Goal: Task Accomplishment & Management: Use online tool/utility

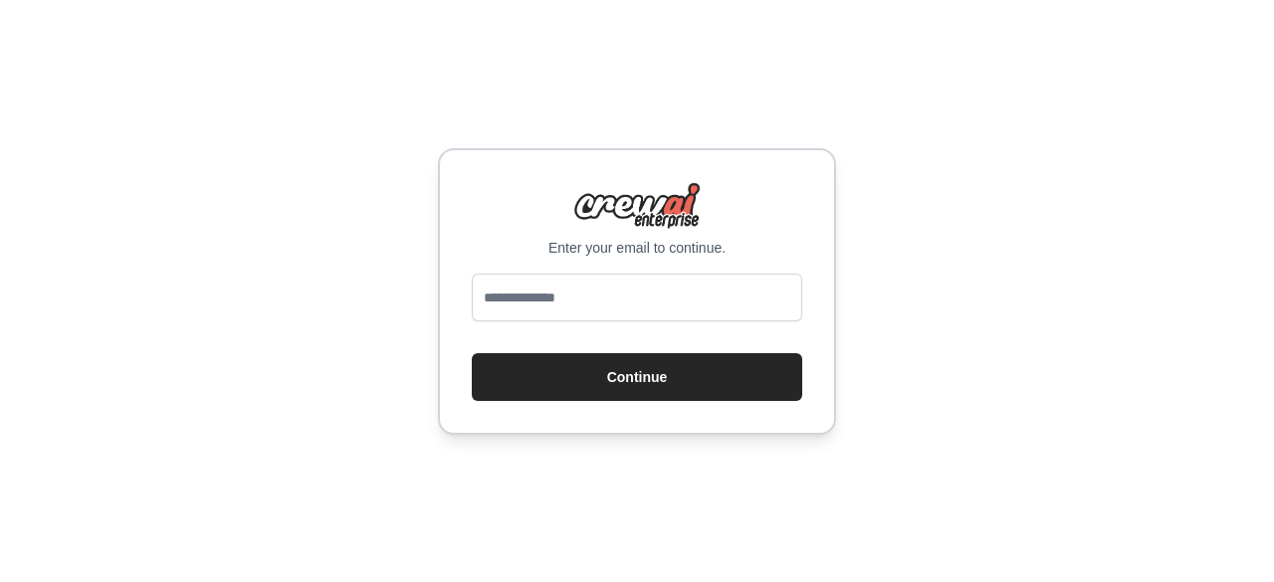
type input "**********"
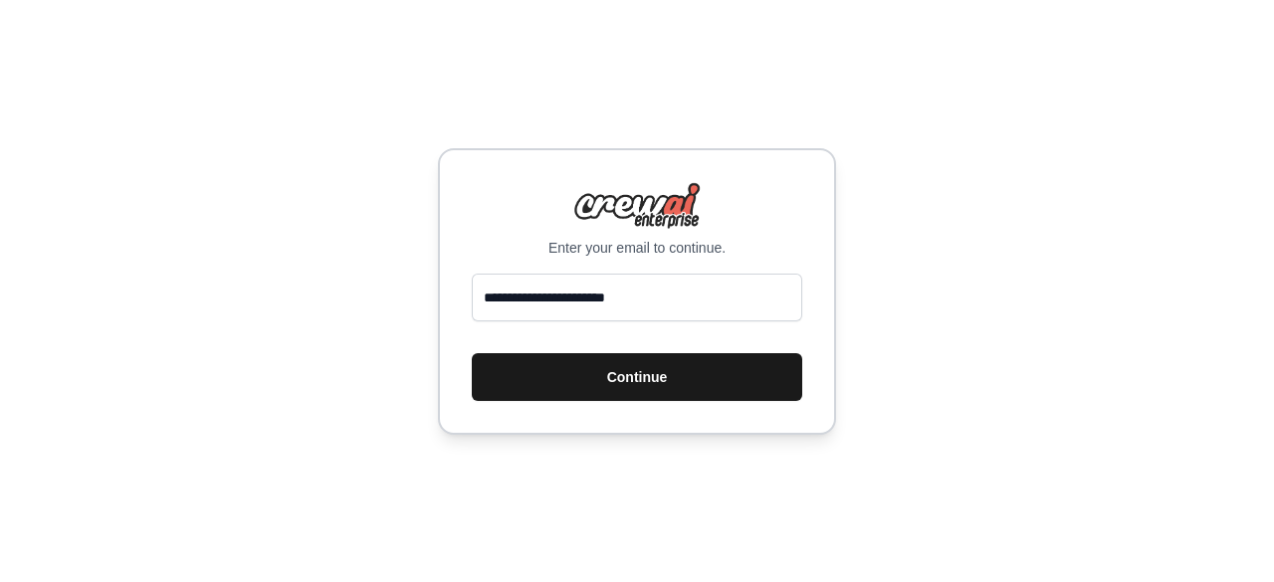
click at [675, 382] on button "Continue" at bounding box center [637, 377] width 331 height 48
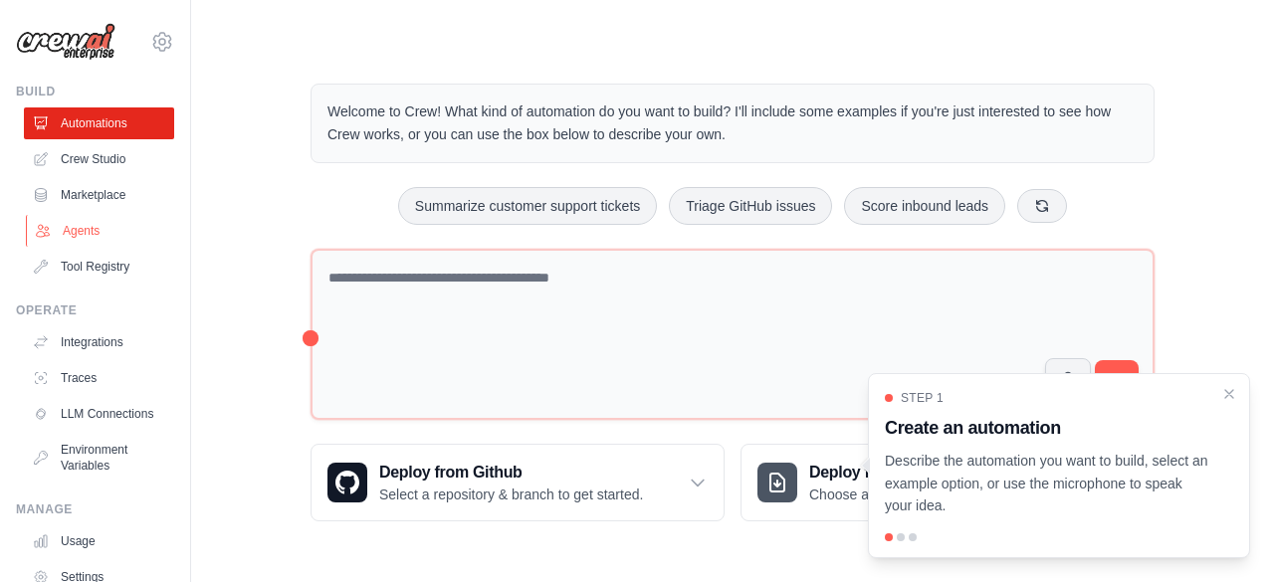
scroll to position [131, 0]
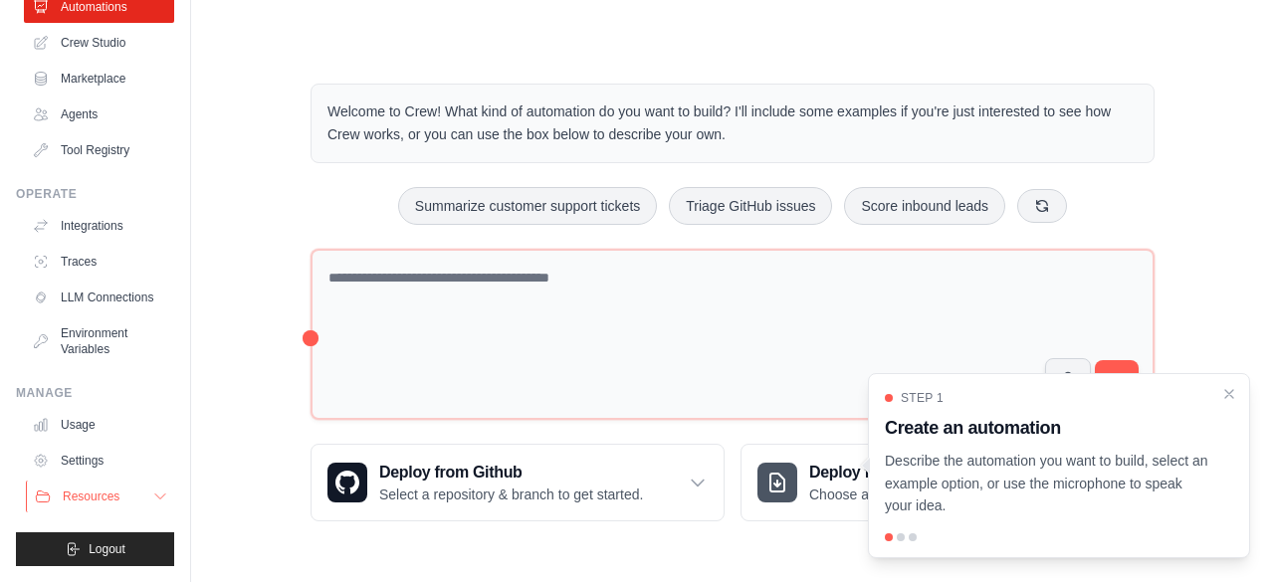
click at [152, 501] on icon at bounding box center [160, 497] width 16 height 16
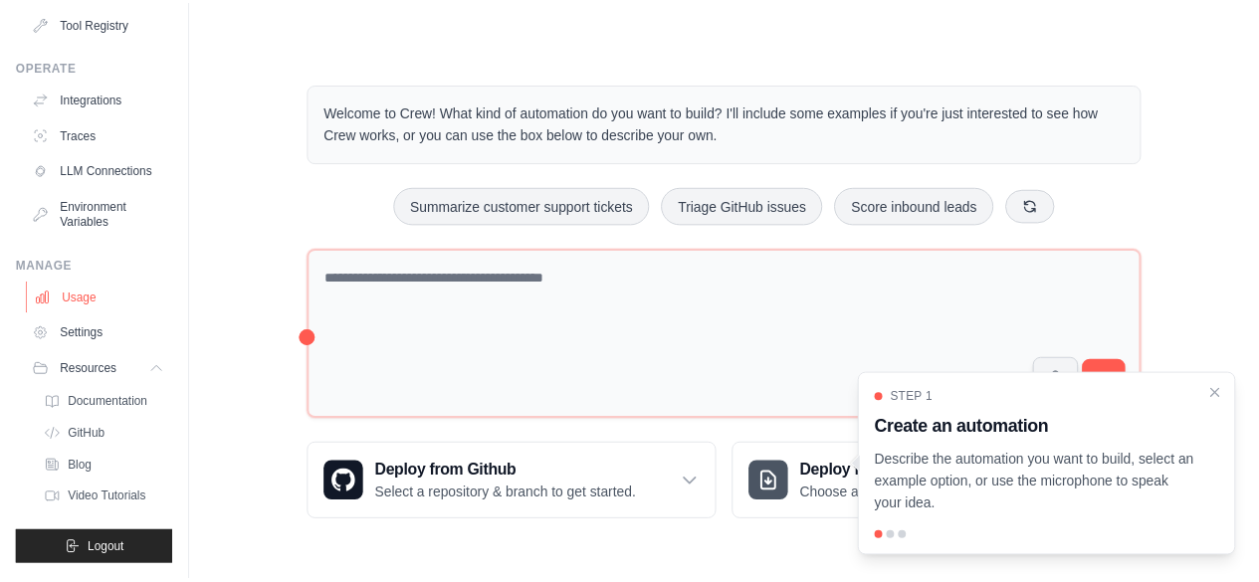
scroll to position [60, 0]
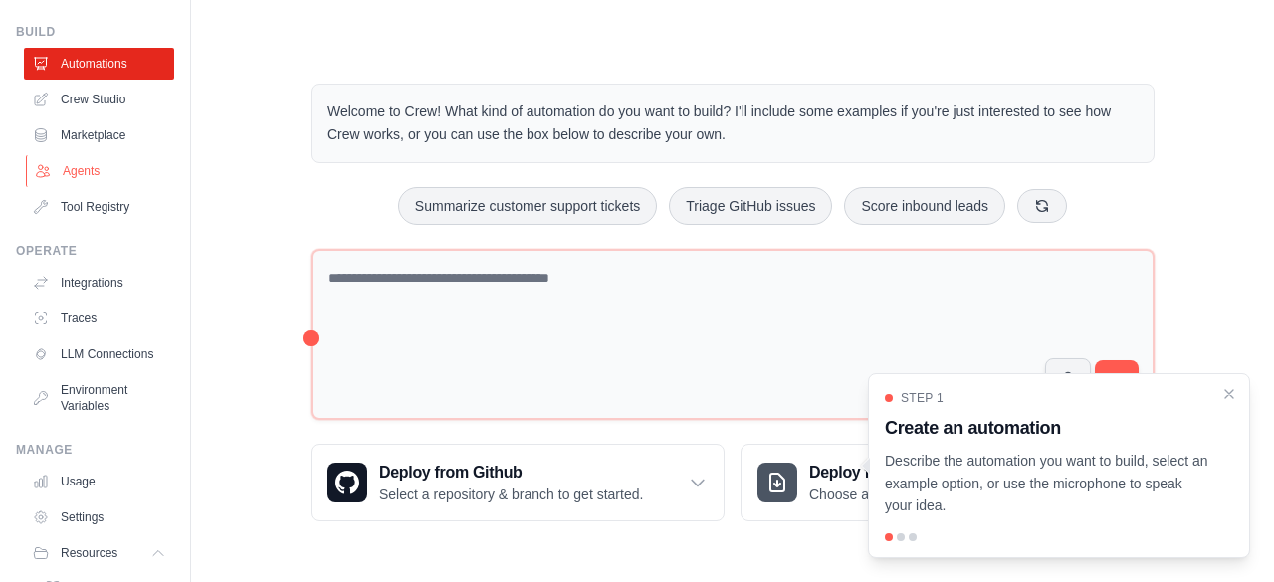
click at [80, 173] on link "Agents" at bounding box center [101, 171] width 150 height 32
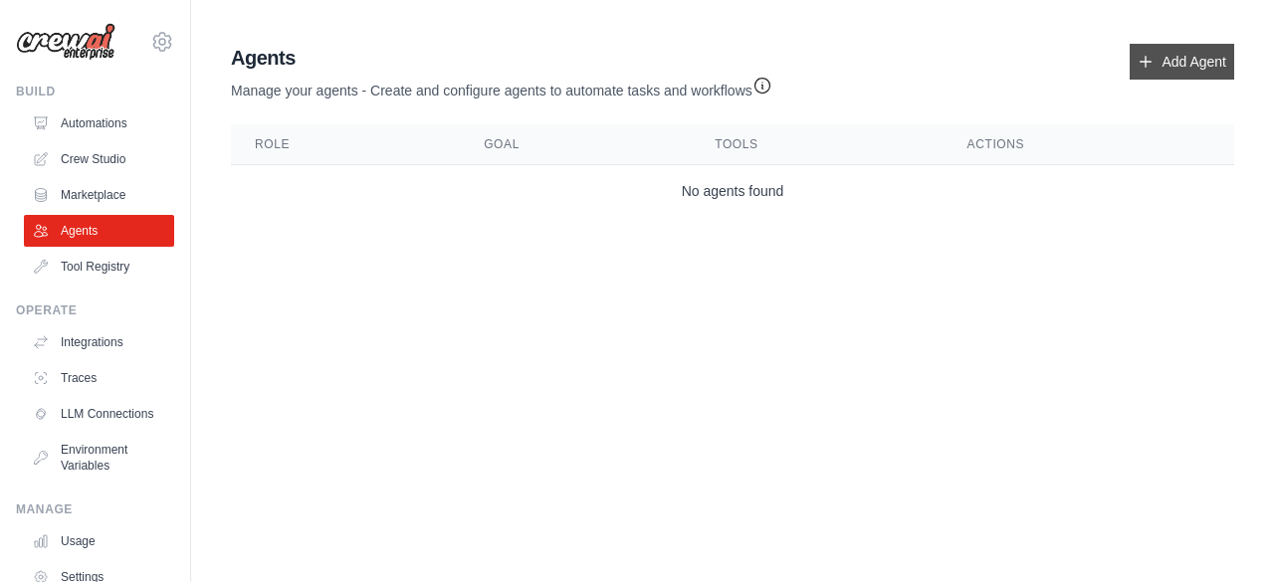
click at [1169, 51] on link "Add Agent" at bounding box center [1182, 62] width 105 height 36
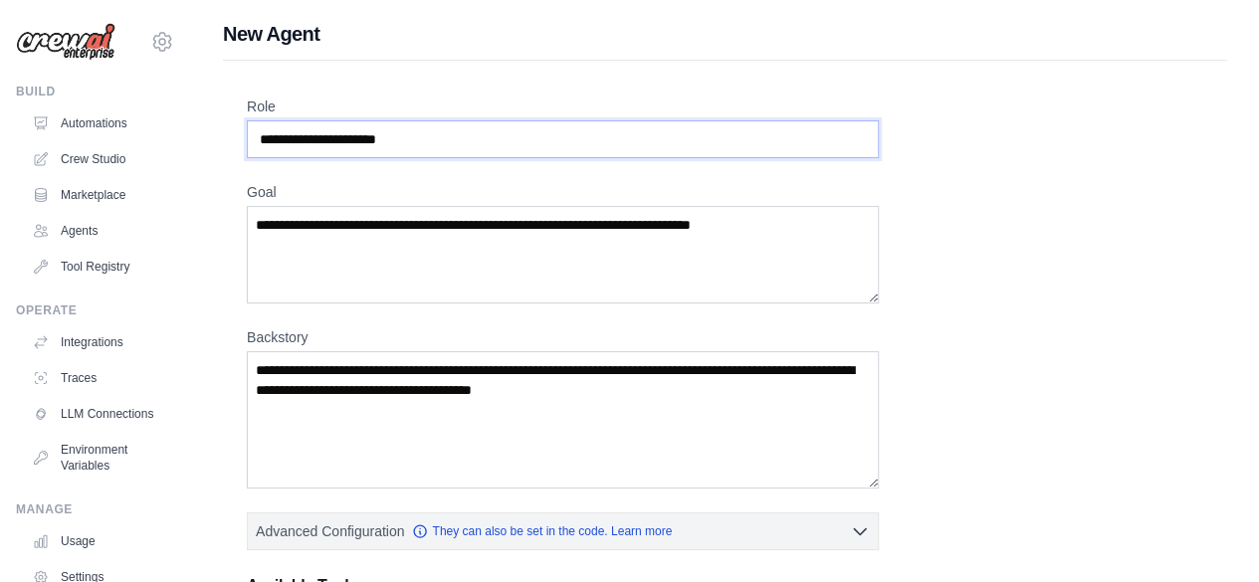
click at [631, 138] on input "Role" at bounding box center [563, 139] width 632 height 38
